Goal: Task Accomplishment & Management: Manage account settings

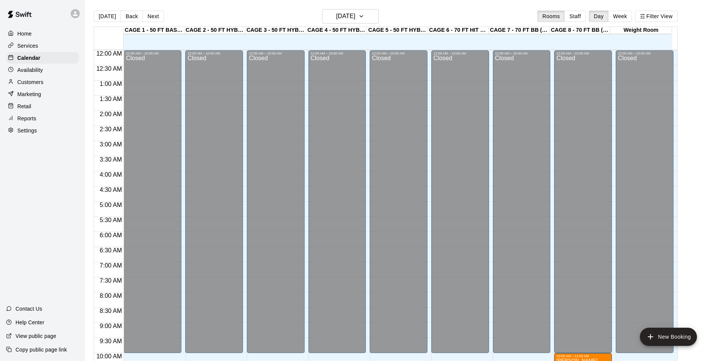
scroll to position [308, 0]
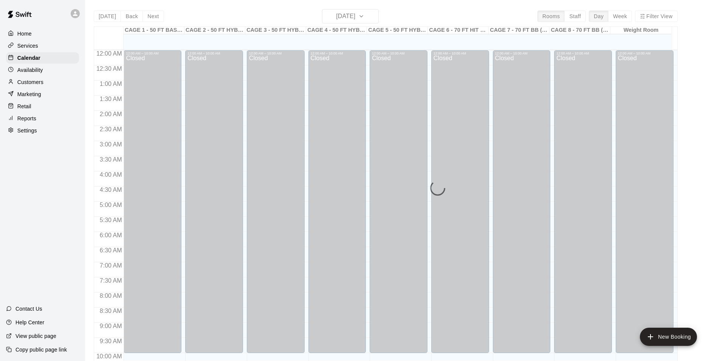
scroll to position [384, 0]
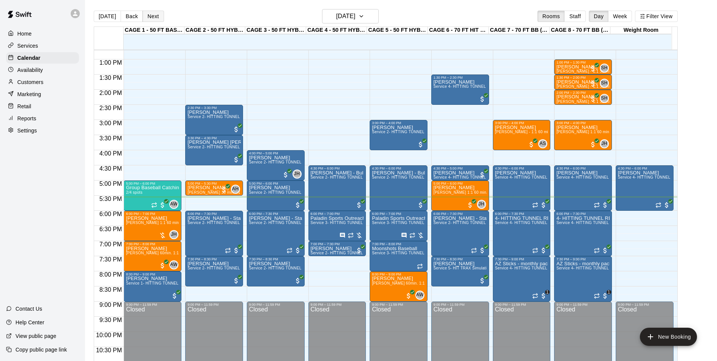
click at [152, 17] on button "Next" at bounding box center [152, 16] width 21 height 11
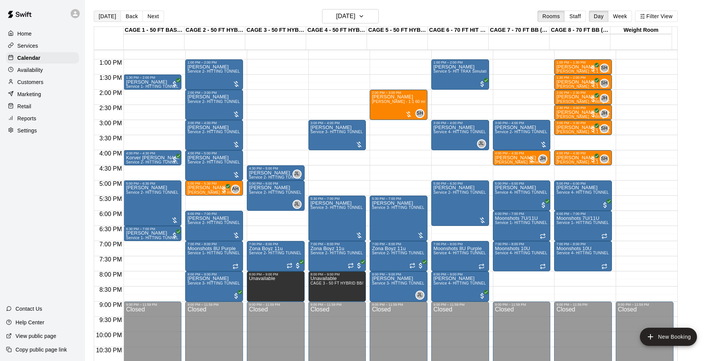
click at [104, 17] on button "[DATE]" at bounding box center [107, 16] width 27 height 11
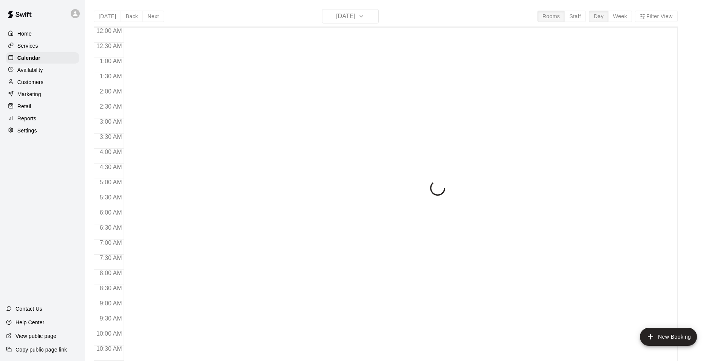
scroll to position [384, 0]
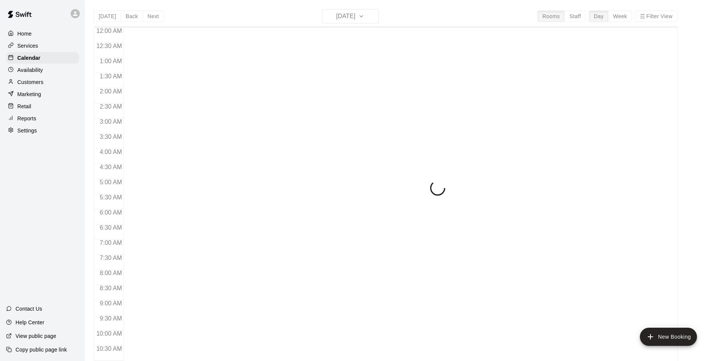
scroll to position [384, 0]
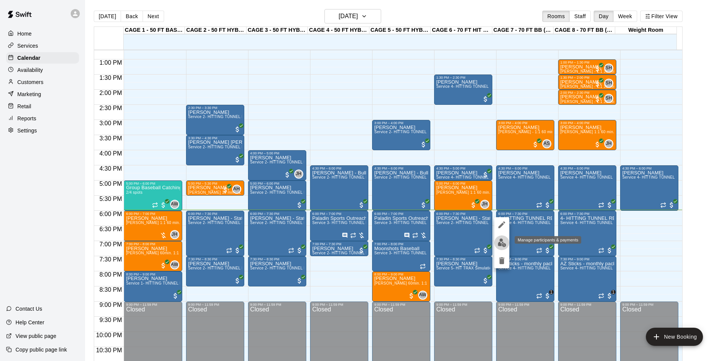
click at [500, 238] on img "edit" at bounding box center [501, 242] width 9 height 9
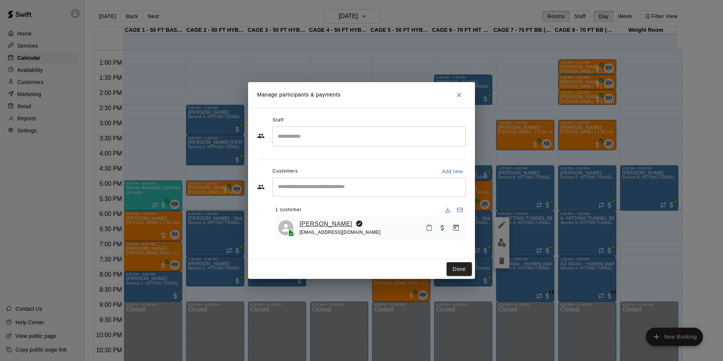
click at [339, 219] on link "Ashleigh Castrichini" at bounding box center [325, 224] width 53 height 10
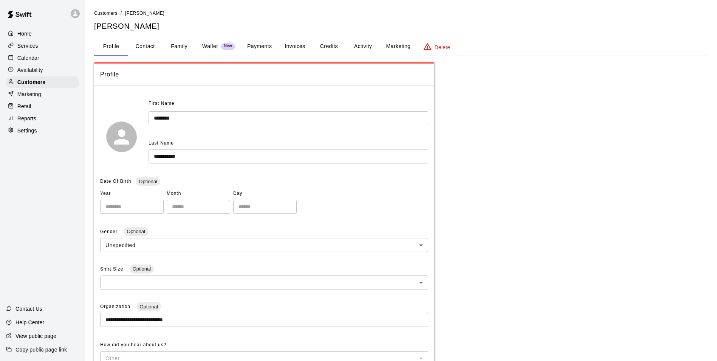
click at [31, 63] on div "Calendar" at bounding box center [42, 57] width 73 height 11
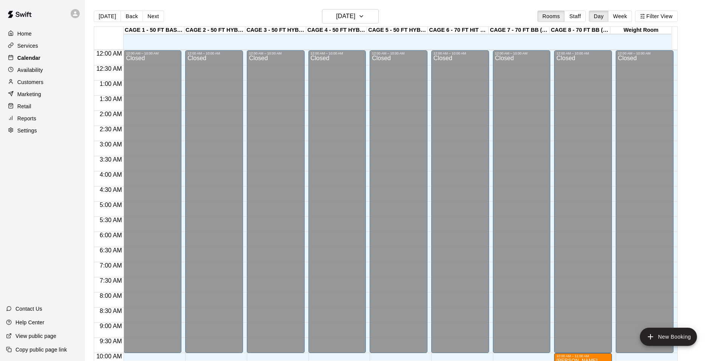
scroll to position [384, 0]
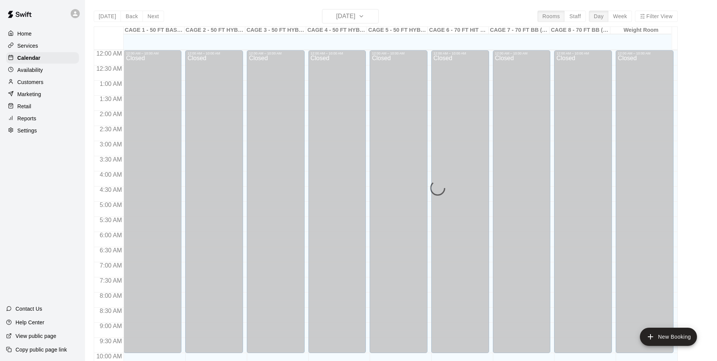
scroll to position [384, 0]
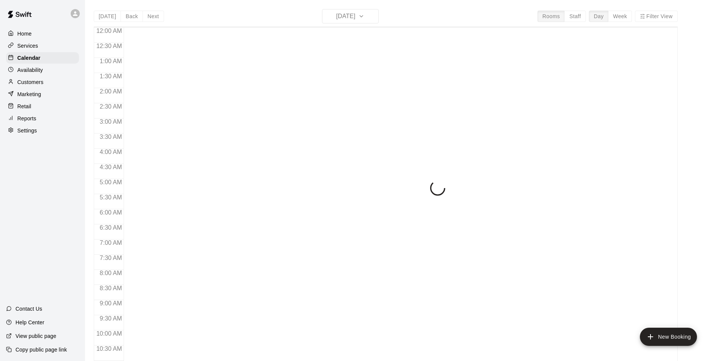
scroll to position [384, 0]
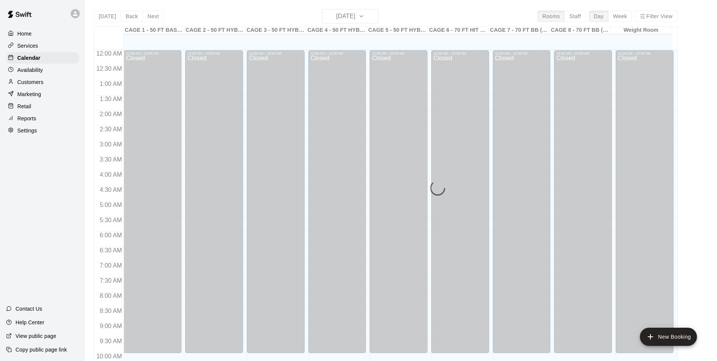
scroll to position [384, 0]
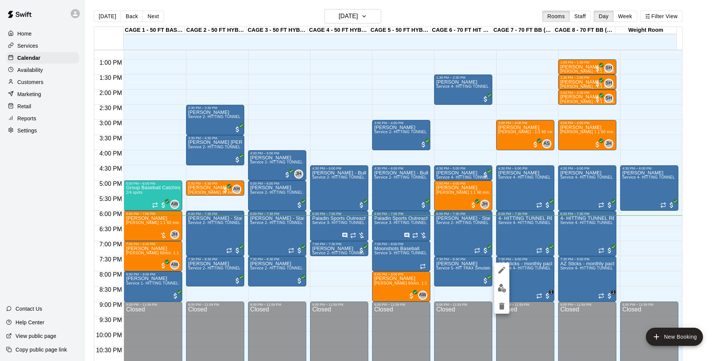
click at [502, 293] on button "edit" at bounding box center [501, 287] width 15 height 15
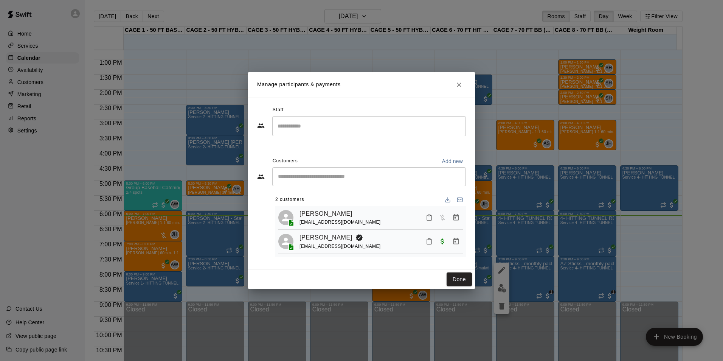
click at [457, 83] on icon "Close" at bounding box center [459, 85] width 8 height 8
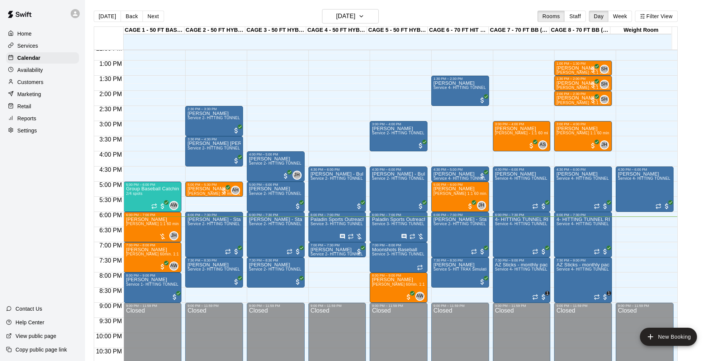
scroll to position [381, 0]
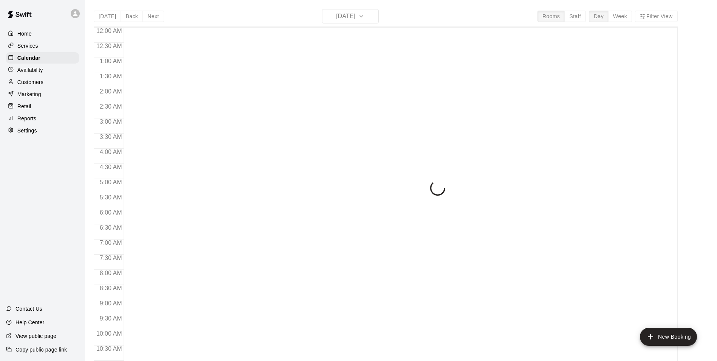
scroll to position [384, 0]
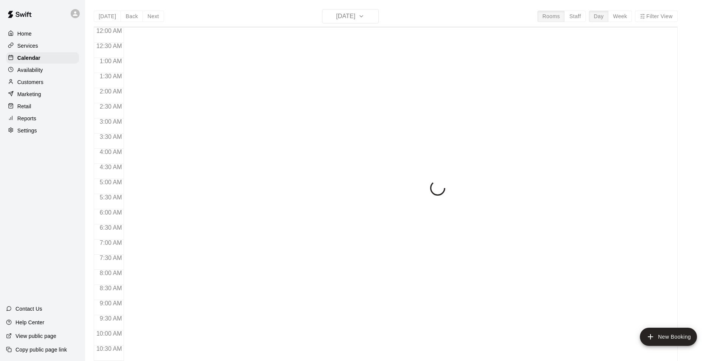
scroll to position [384, 0]
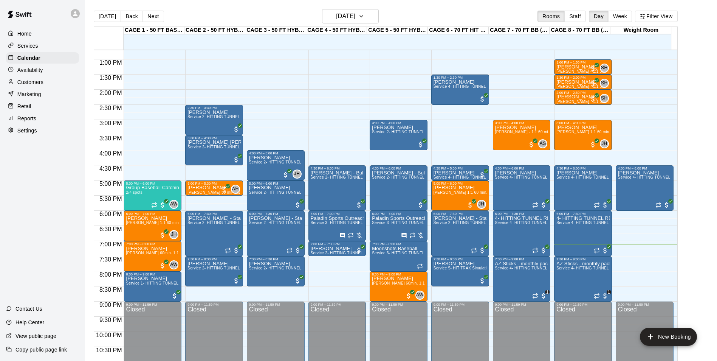
click at [162, 16] on div "Today Back Next Tuesday Aug 19 Rooms Staff Day Week Filter View" at bounding box center [386, 17] width 584 height 17
click at [159, 16] on button "Next" at bounding box center [152, 16] width 21 height 11
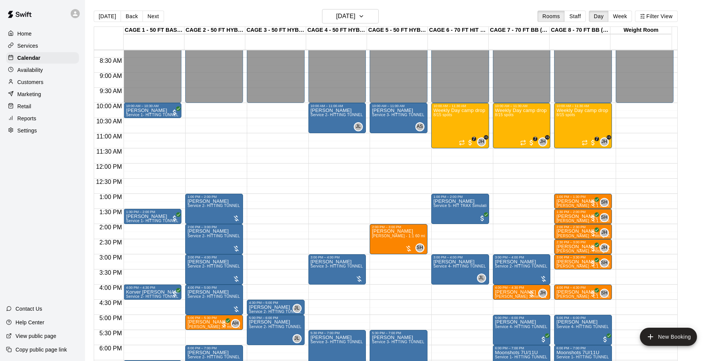
scroll to position [233, 0]
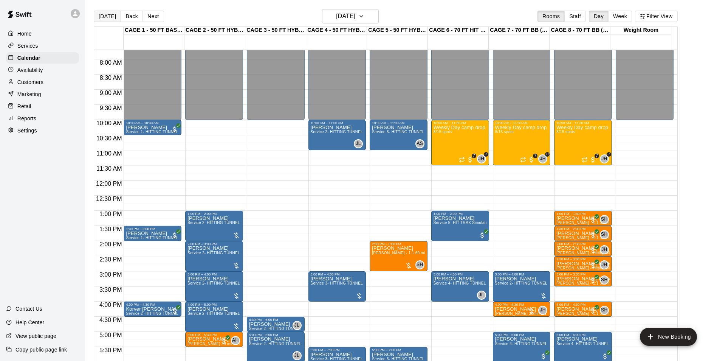
click at [97, 15] on button "[DATE]" at bounding box center [107, 16] width 27 height 11
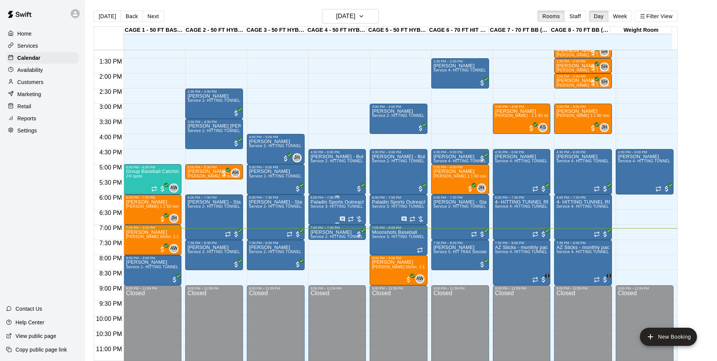
scroll to position [407, 0]
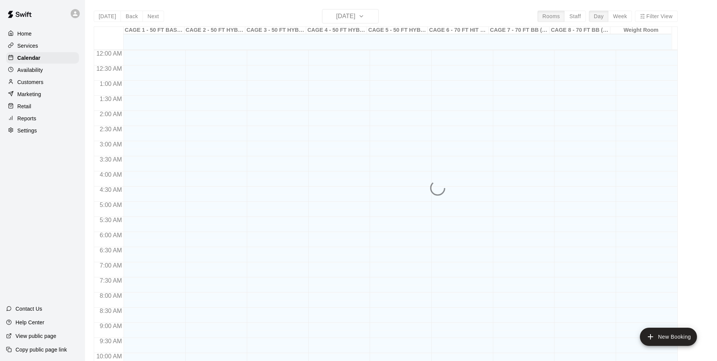
scroll to position [384, 0]
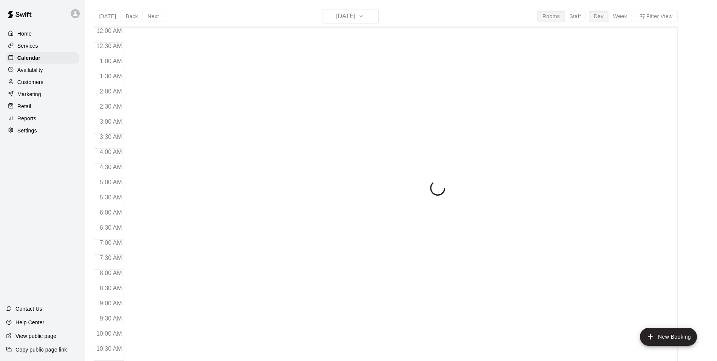
scroll to position [384, 0]
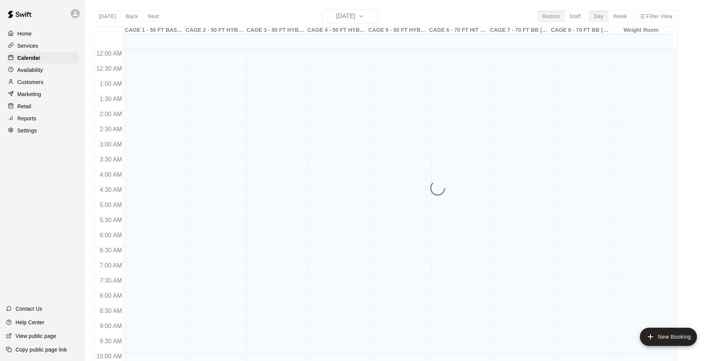
scroll to position [384, 0]
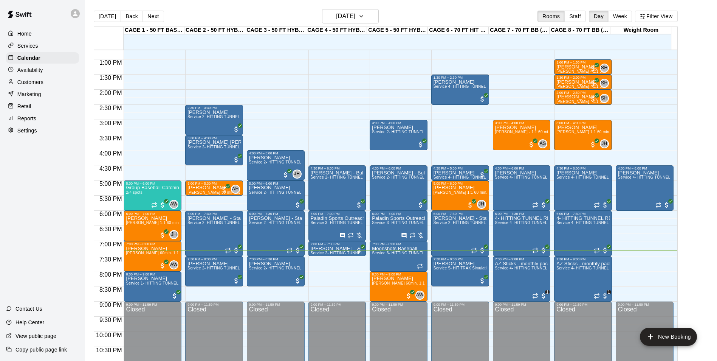
click at [148, 16] on button "Next" at bounding box center [152, 16] width 21 height 11
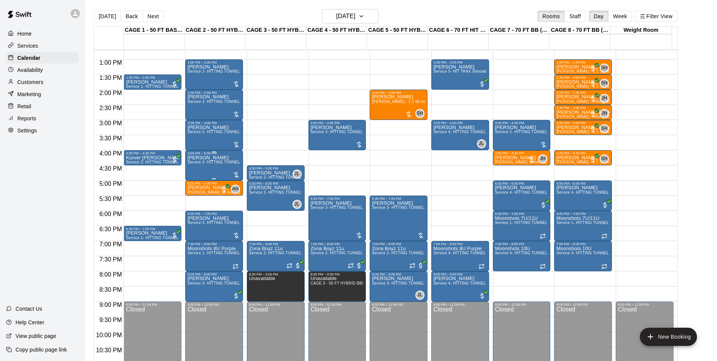
click at [212, 155] on div "4:00 PM – 5:00 PM" at bounding box center [213, 153] width 53 height 4
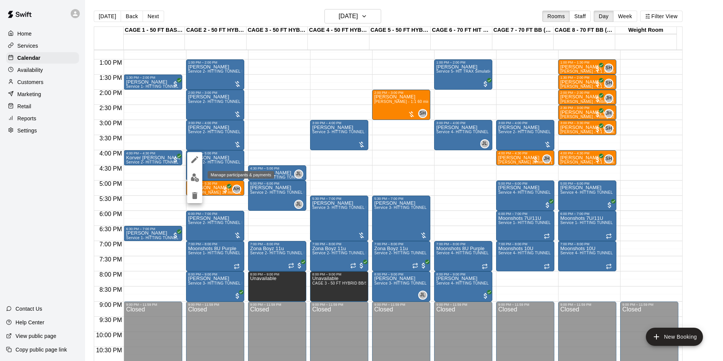
click at [191, 180] on img "edit" at bounding box center [194, 177] width 9 height 9
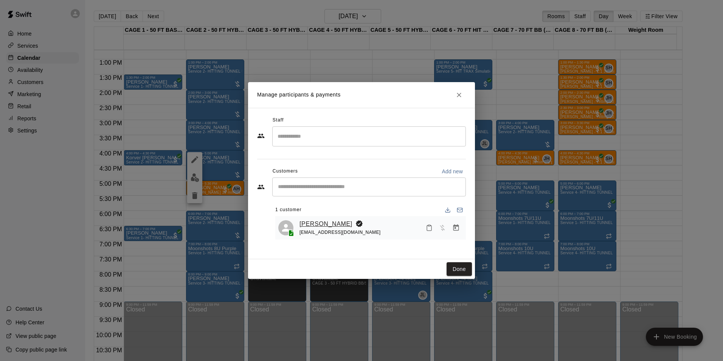
click at [317, 222] on link "Tom Siebert" at bounding box center [325, 224] width 53 height 10
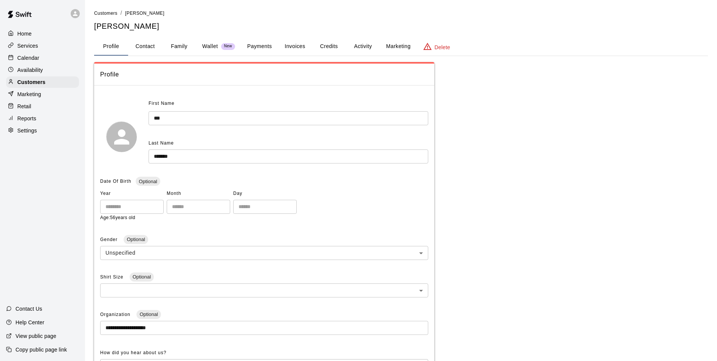
click at [184, 49] on button "Family" at bounding box center [179, 46] width 34 height 18
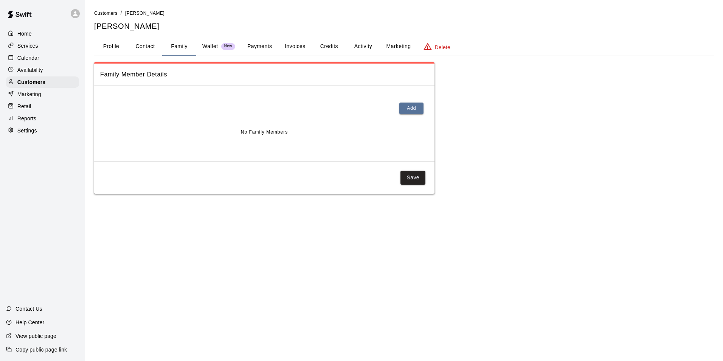
click at [119, 45] on button "Profile" at bounding box center [111, 46] width 34 height 18
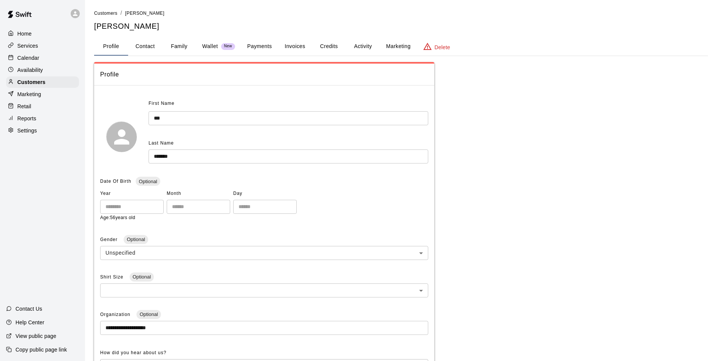
click at [174, 45] on button "Family" at bounding box center [179, 46] width 34 height 18
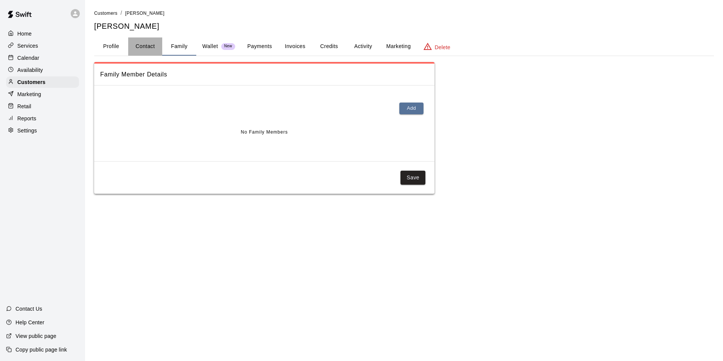
click at [147, 46] on button "Contact" at bounding box center [145, 46] width 34 height 18
select select "**"
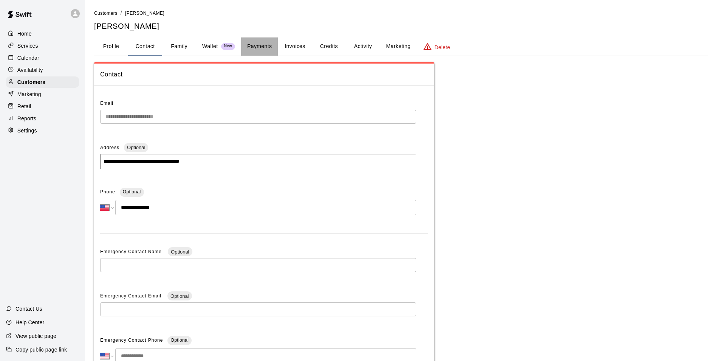
click at [262, 47] on button "Payments" at bounding box center [259, 46] width 37 height 18
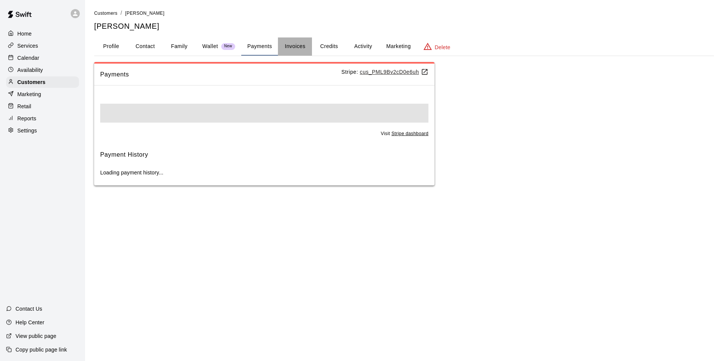
click at [287, 44] on button "Invoices" at bounding box center [295, 46] width 34 height 18
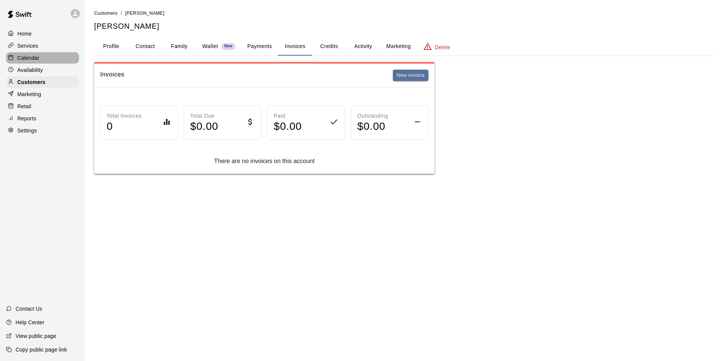
click at [54, 62] on div "Calendar" at bounding box center [42, 57] width 73 height 11
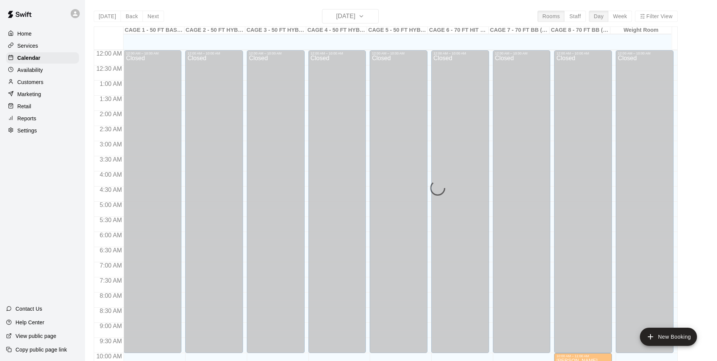
scroll to position [384, 0]
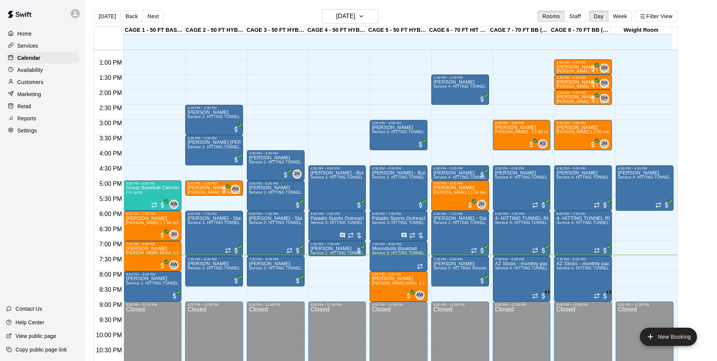
click at [321, 150] on div "12:00 AM – 10:00 AM Closed 4:30 PM – 6:00 PM Doug Silva - Bulldogs Service 2- H…" at bounding box center [337, 29] width 58 height 726
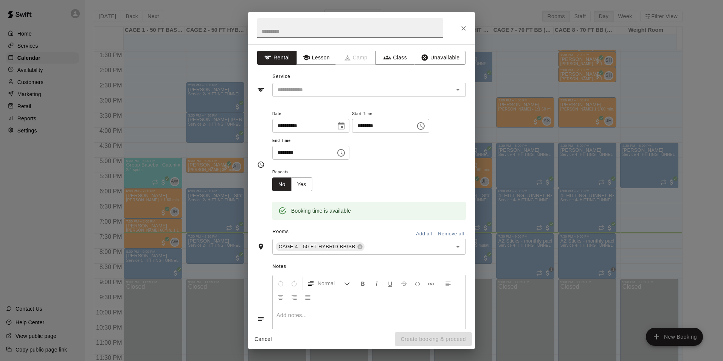
click at [463, 28] on icon "Close" at bounding box center [463, 28] width 5 height 5
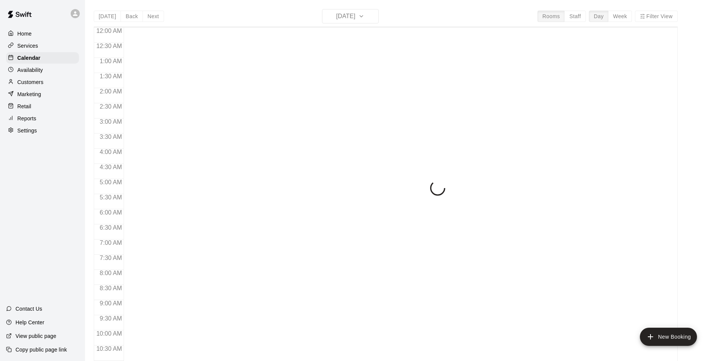
scroll to position [384, 0]
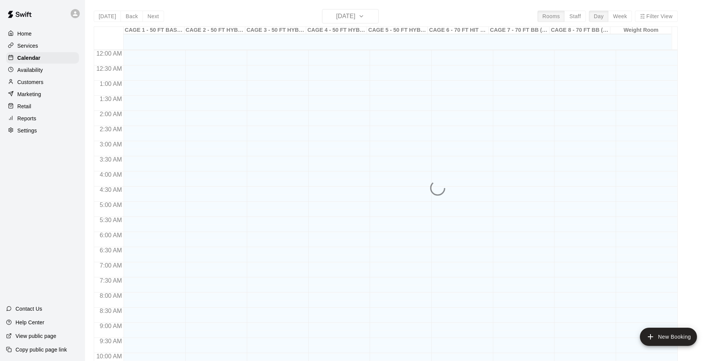
scroll to position [384, 0]
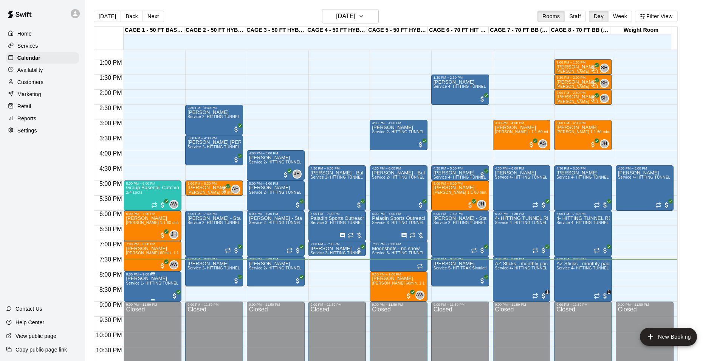
click at [146, 285] on span "Service 1- HITTING TUNNEL RENTAL - 50ft Baseball w/ Auto/Manual Feeder" at bounding box center [195, 283] width 139 height 4
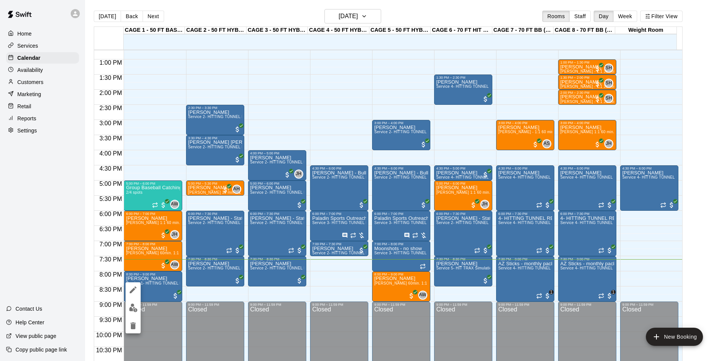
click at [31, 245] on div at bounding box center [361, 180] width 723 height 361
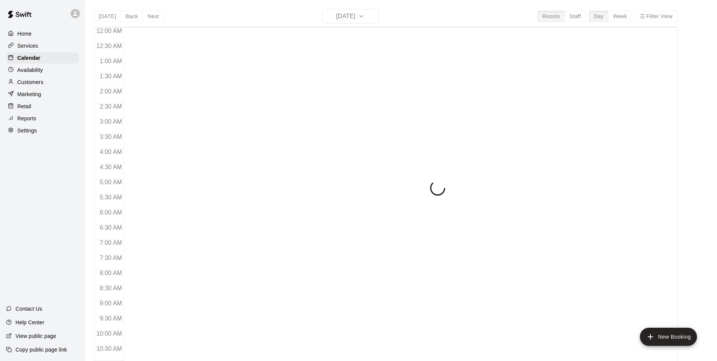
scroll to position [384, 0]
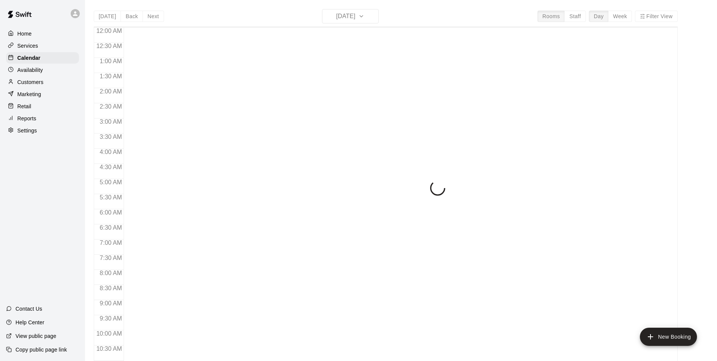
scroll to position [384, 0]
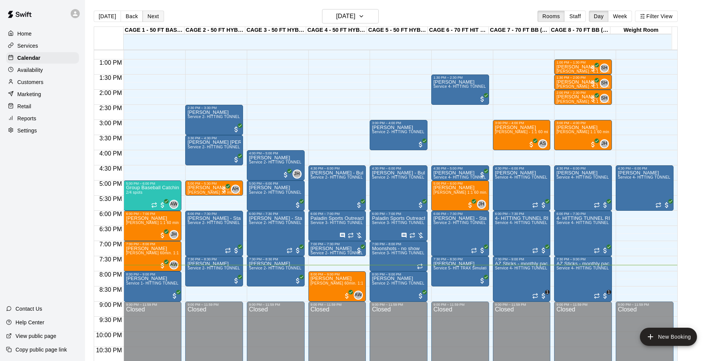
click at [159, 18] on button "Next" at bounding box center [152, 16] width 21 height 11
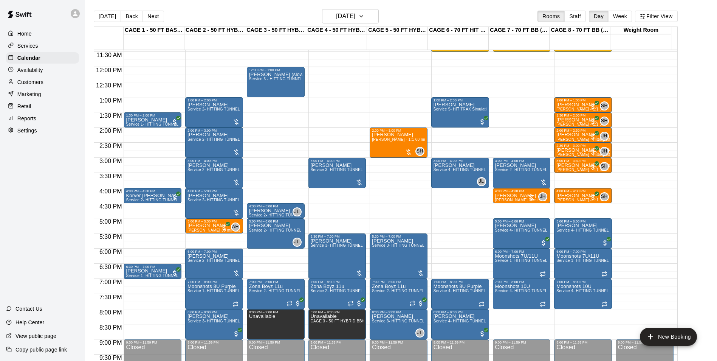
scroll to position [233, 0]
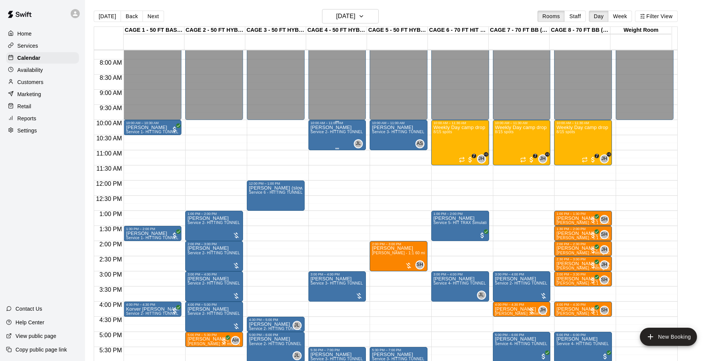
click at [322, 134] on span "Service 2- HITTING TUNNEL RENTAL - 50ft Baseball" at bounding box center [359, 132] width 96 height 4
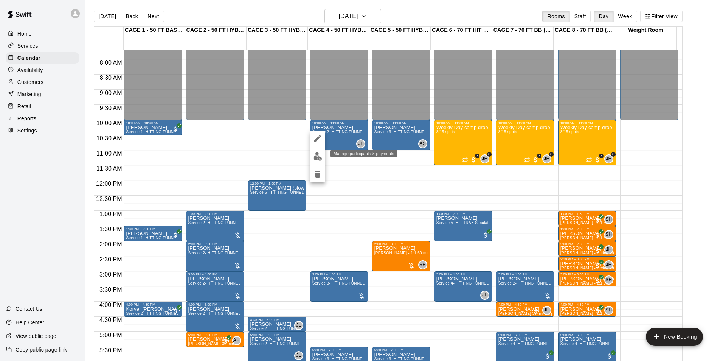
click at [311, 155] on button "edit" at bounding box center [317, 156] width 15 height 15
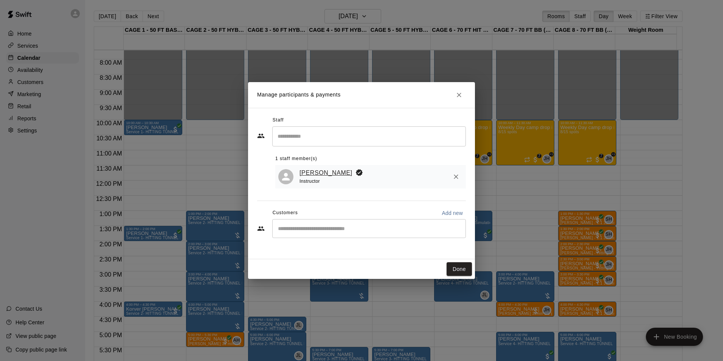
click at [315, 173] on link "Josh Lusby" at bounding box center [325, 173] width 53 height 10
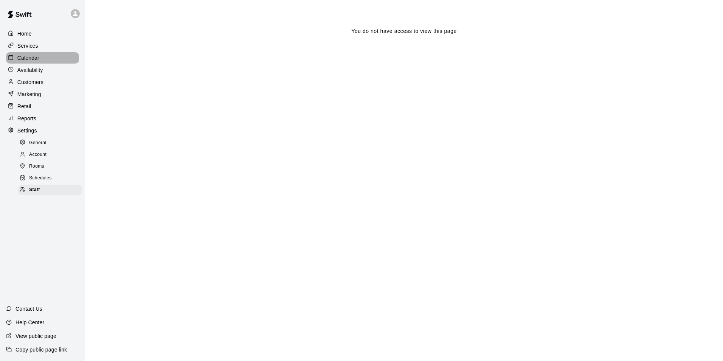
click at [66, 62] on div "Calendar" at bounding box center [42, 57] width 73 height 11
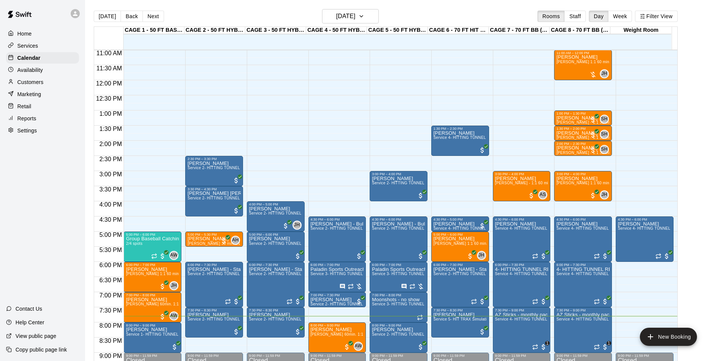
scroll to position [233, 0]
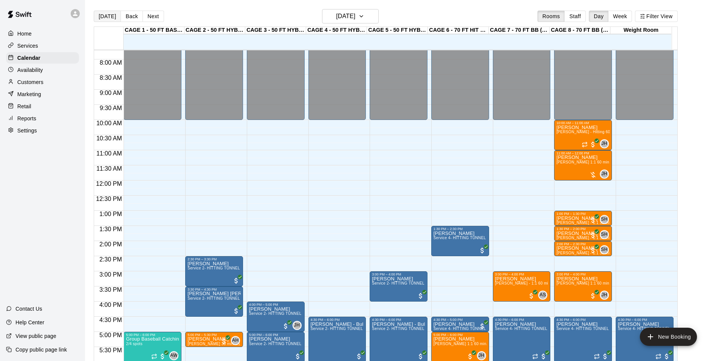
click at [112, 20] on button "[DATE]" at bounding box center [107, 16] width 27 height 11
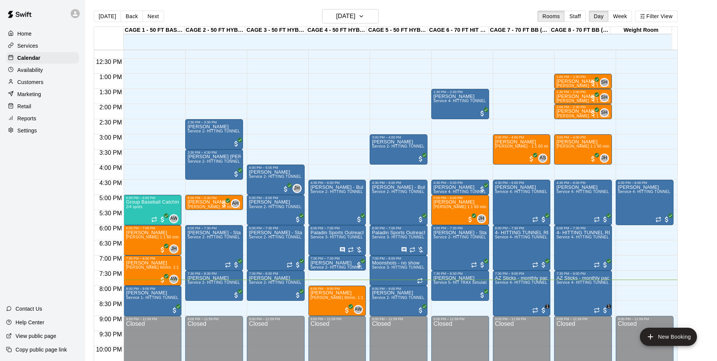
scroll to position [370, 0]
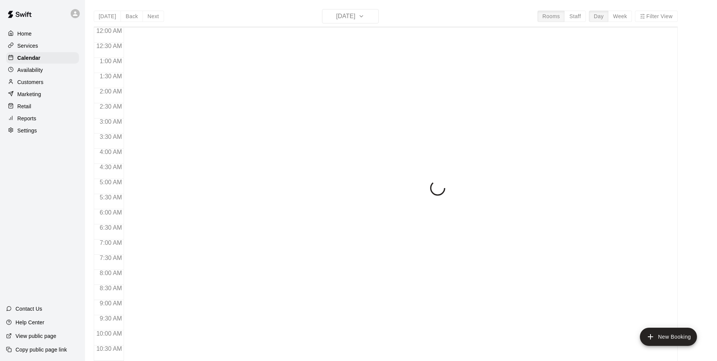
scroll to position [384, 0]
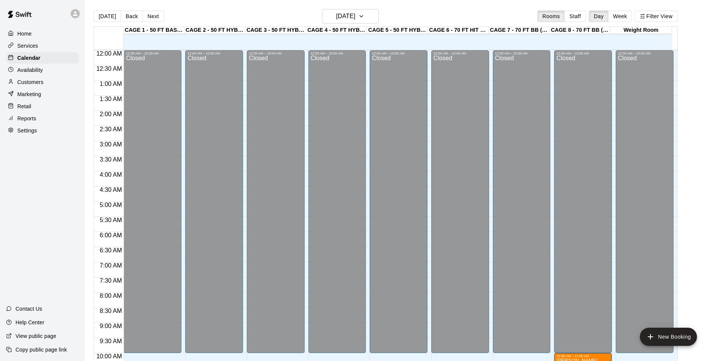
scroll to position [384, 0]
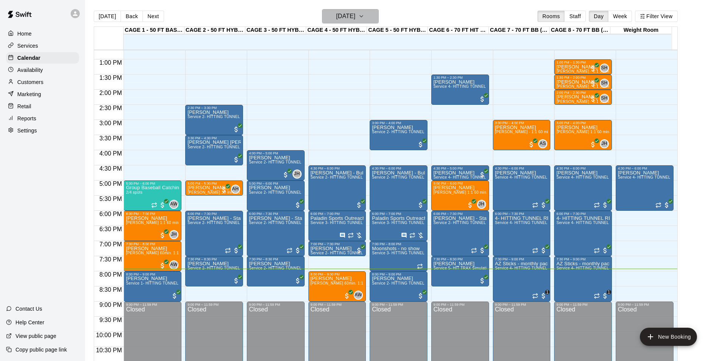
click at [347, 20] on h6 "[DATE]" at bounding box center [345, 16] width 19 height 11
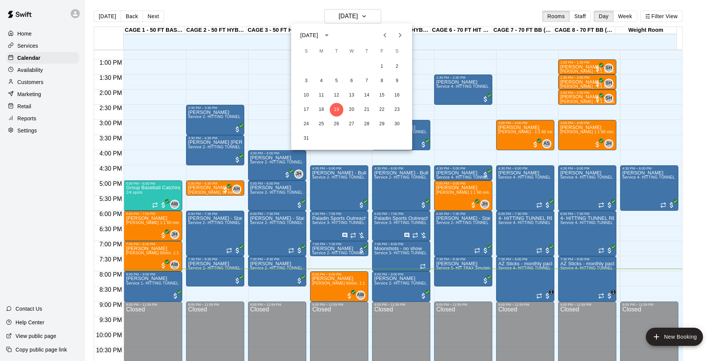
click at [215, 60] on div at bounding box center [361, 180] width 723 height 361
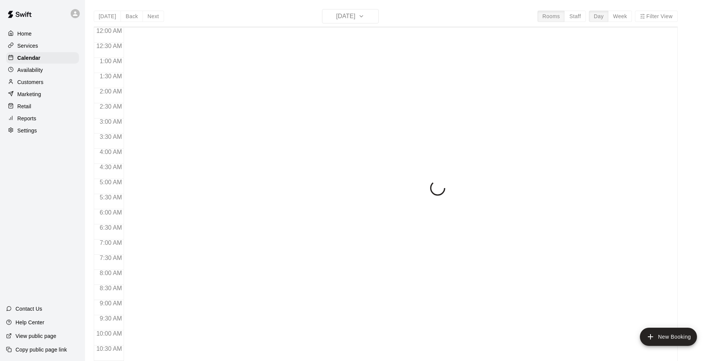
scroll to position [384, 0]
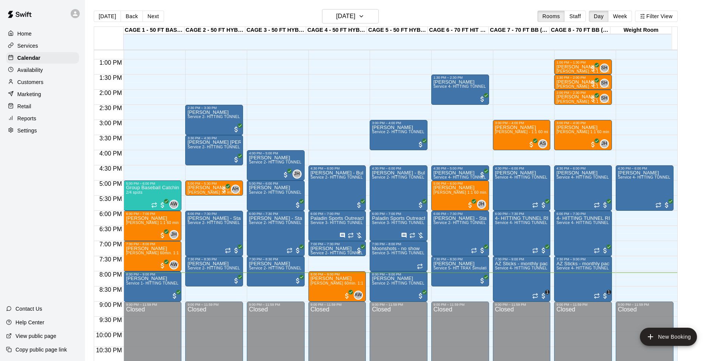
scroll to position [3, 0]
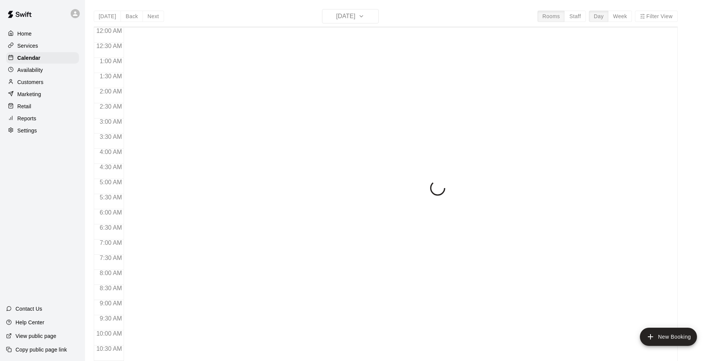
scroll to position [384, 0]
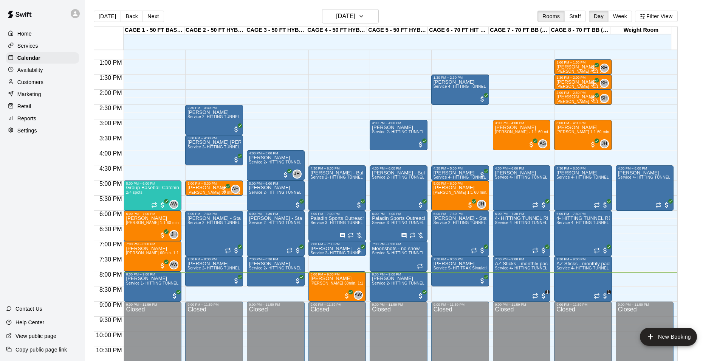
click at [53, 214] on div "Home Services Calendar Availability Customers Marketing Retail Reports Settings…" at bounding box center [42, 180] width 85 height 361
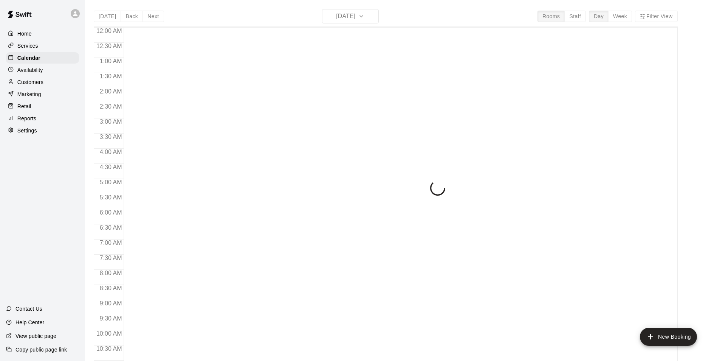
scroll to position [384, 0]
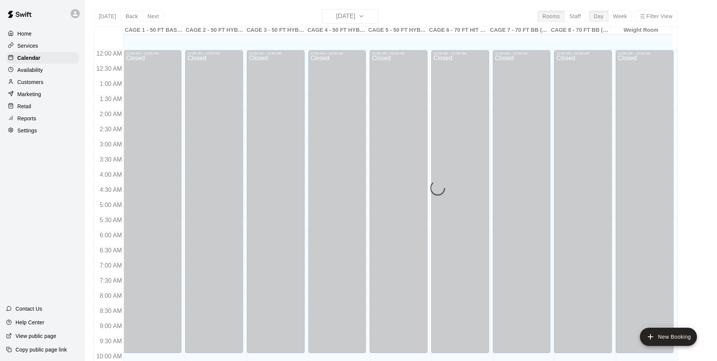
scroll to position [384, 0]
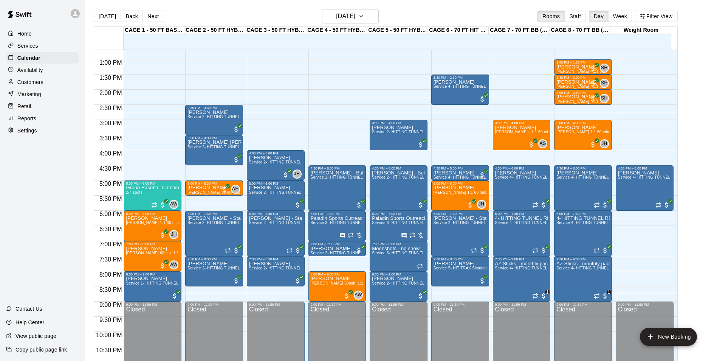
click at [45, 244] on div "Home Services Calendar Availability Customers Marketing Retail Reports Settings…" at bounding box center [42, 180] width 85 height 361
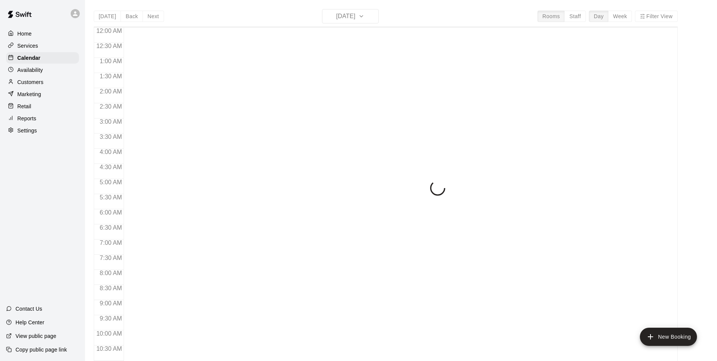
scroll to position [384, 0]
